Goal: Task Accomplishment & Management: Manage account settings

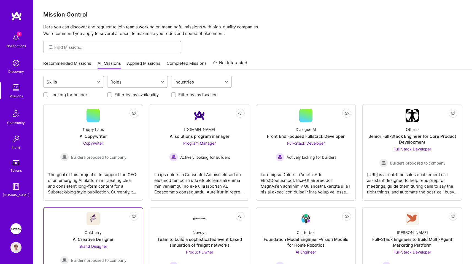
scroll to position [68, 0]
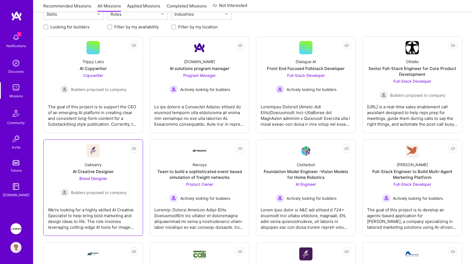
click at [79, 204] on div "We’re looking for a highly skilled AI Creative Specialist to help bring bold ma…" at bounding box center [93, 217] width 90 height 28
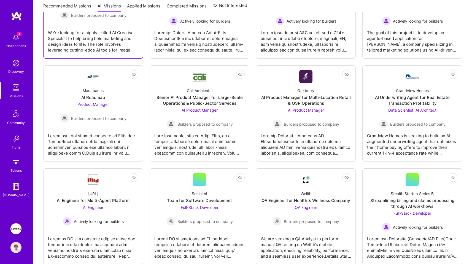
scroll to position [390, 0]
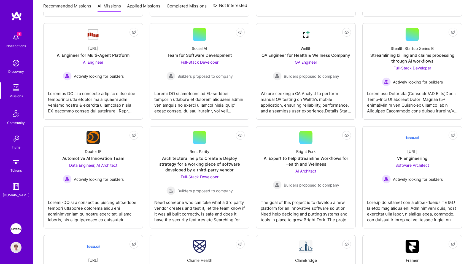
click at [14, 227] on img at bounding box center [15, 228] width 11 height 11
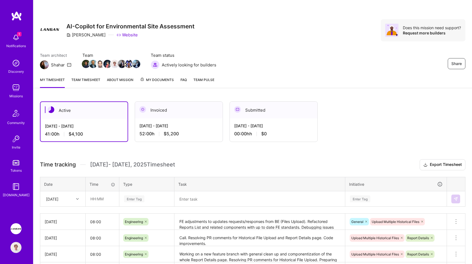
scroll to position [73, 0]
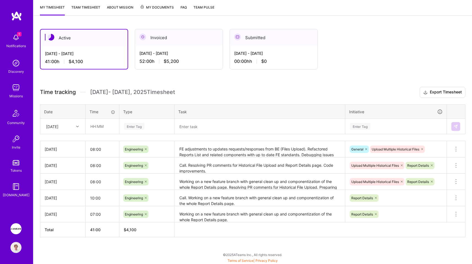
click at [340, 155] on textarea "FE adjustments to updates requests/responses from BE (Files Upload). Refactored…" at bounding box center [260, 149] width 170 height 15
click at [360, 87] on h3 "Time tracking [DATE] - [DATE] Timesheet Export Timesheet" at bounding box center [253, 92] width 426 height 11
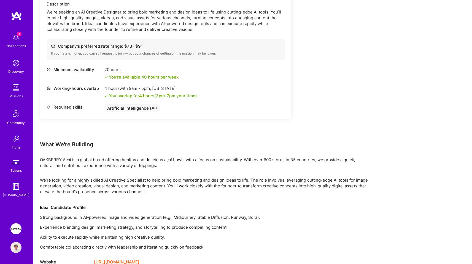
scroll to position [74, 0]
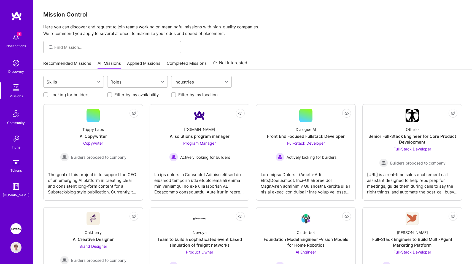
click at [15, 226] on img at bounding box center [15, 228] width 11 height 11
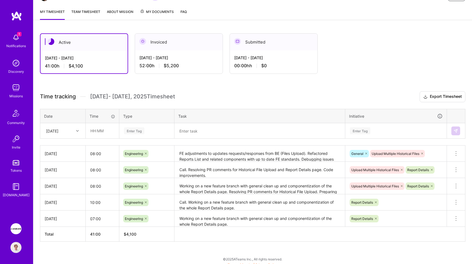
scroll to position [73, 0]
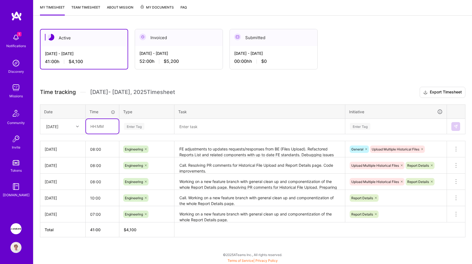
click at [108, 123] on input "text" at bounding box center [102, 126] width 33 height 15
type input "08:00"
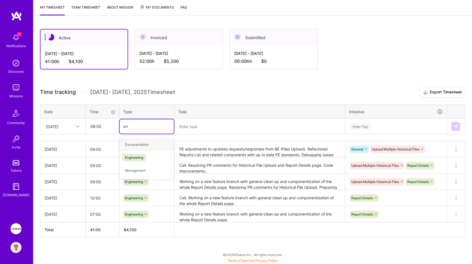
type input "eng"
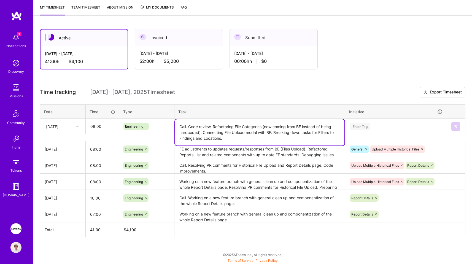
type textarea "Call. Code review. Refactoring File Categories (now coming from BE instead of b…"
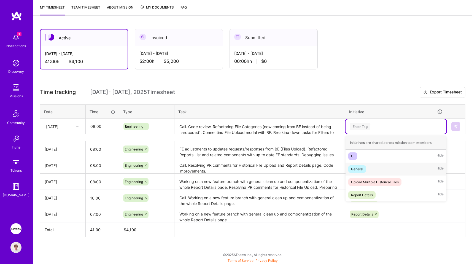
click at [365, 170] on span "General" at bounding box center [358, 168] width 18 height 7
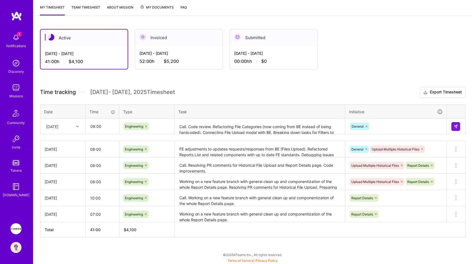
drag, startPoint x: 379, startPoint y: 119, endPoint x: 383, endPoint y: 131, distance: 13.1
click at [379, 119] on td "General" at bounding box center [396, 126] width 102 height 15
click at [382, 130] on div "General" at bounding box center [396, 126] width 93 height 9
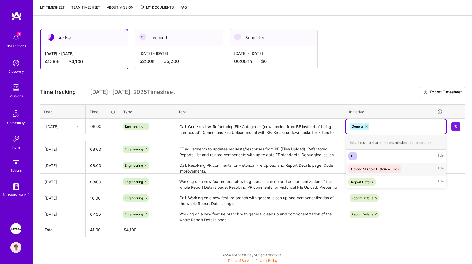
click at [380, 170] on div "Upload Multiple Historical Files" at bounding box center [375, 169] width 48 height 6
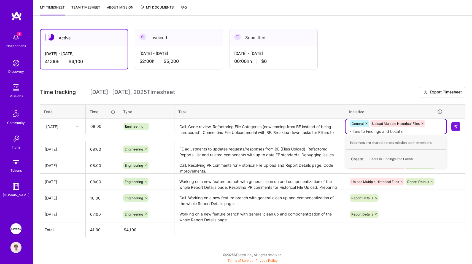
type input "Filters to Findings and Locations"
click at [408, 158] on span "Filters to Findings and Locations" at bounding box center [393, 158] width 55 height 7
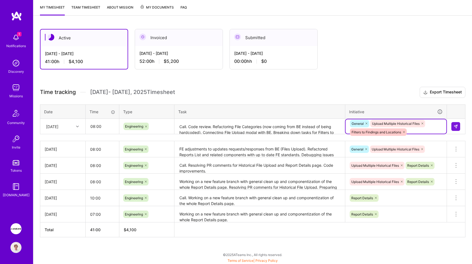
click at [381, 87] on h3 "Time tracking [DATE] - [DATE] Timesheet Export Timesheet" at bounding box center [253, 92] width 426 height 11
click at [458, 126] on img at bounding box center [456, 126] width 4 height 4
click at [354, 76] on div "Active Sep 1 - Sep 15, 2025 41:00 h $4,100 Invoiced Aug 16 - Aug 31, 2025 52:00…" at bounding box center [252, 143] width 439 height 242
